Goal: Find specific page/section

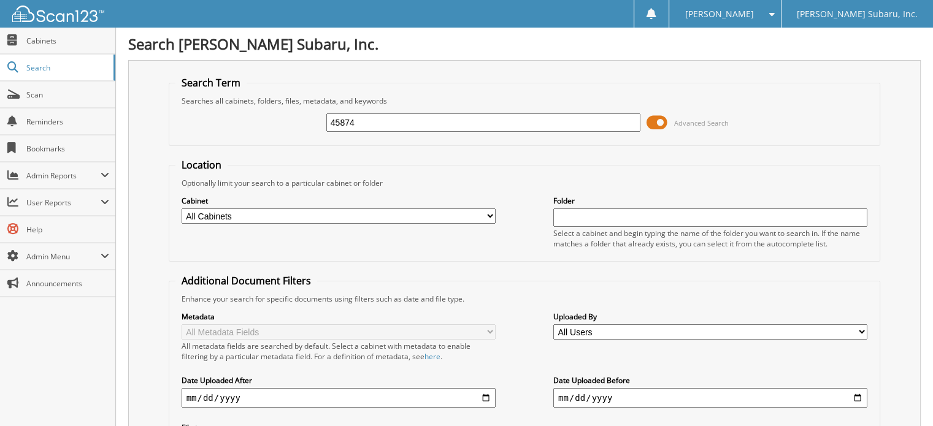
type input "45874"
click at [662, 120] on span at bounding box center [656, 122] width 21 height 18
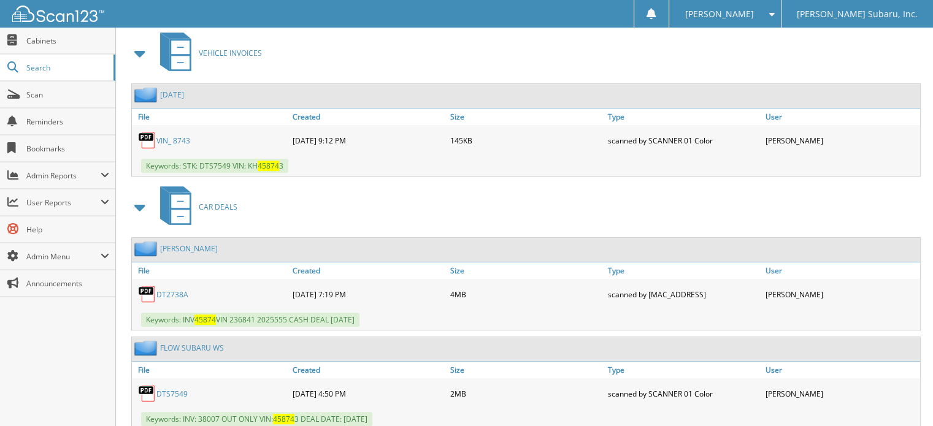
scroll to position [614, 0]
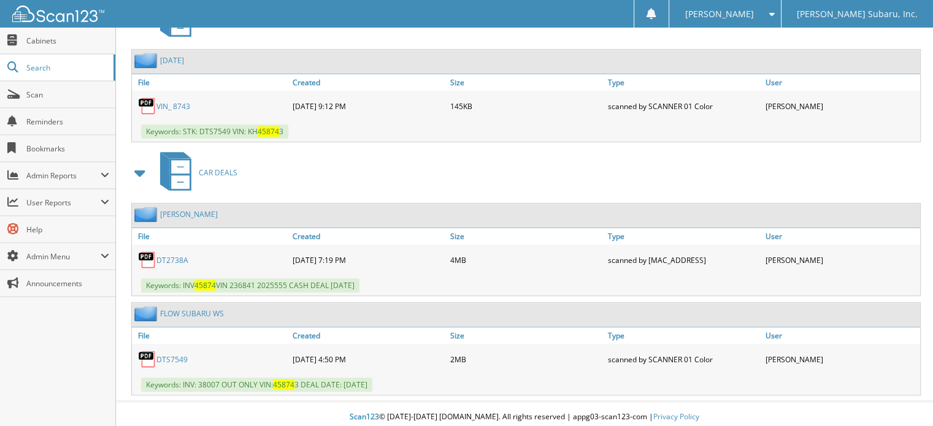
click at [167, 255] on link "DT2738A" at bounding box center [172, 260] width 32 height 10
